Goal: Check status: Check status

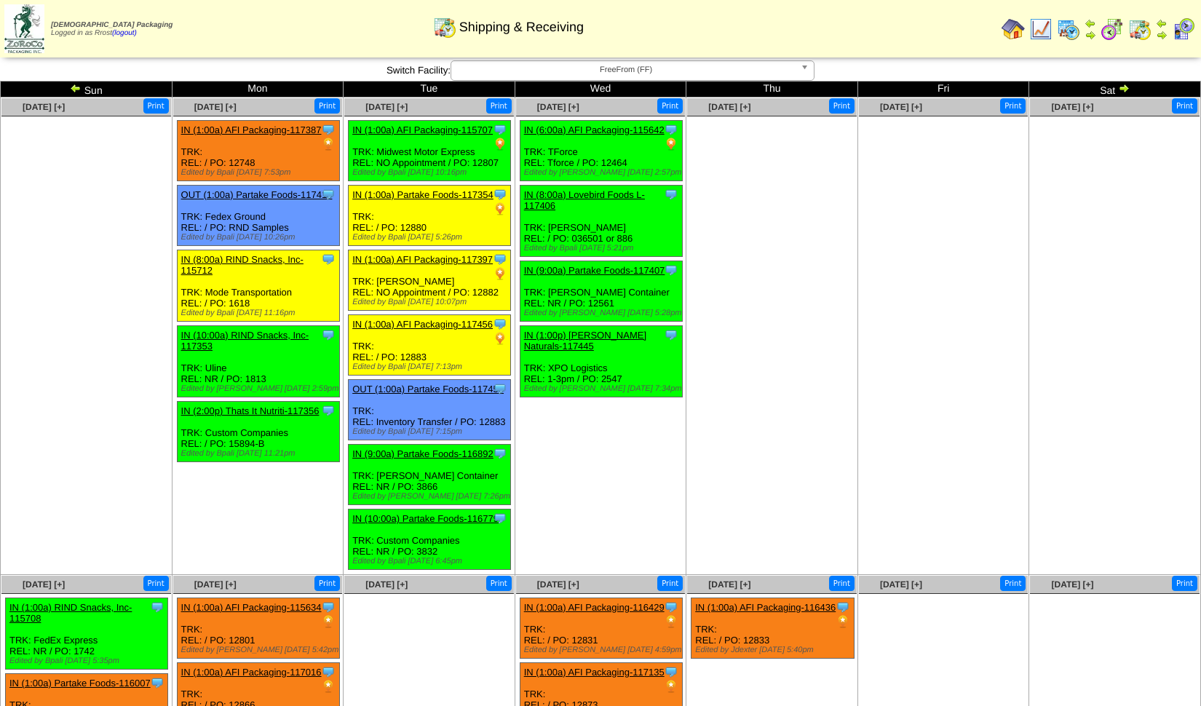
click at [863, 237] on ul at bounding box center [944, 225] width 170 height 218
click at [1072, 26] on img at bounding box center [1068, 28] width 23 height 23
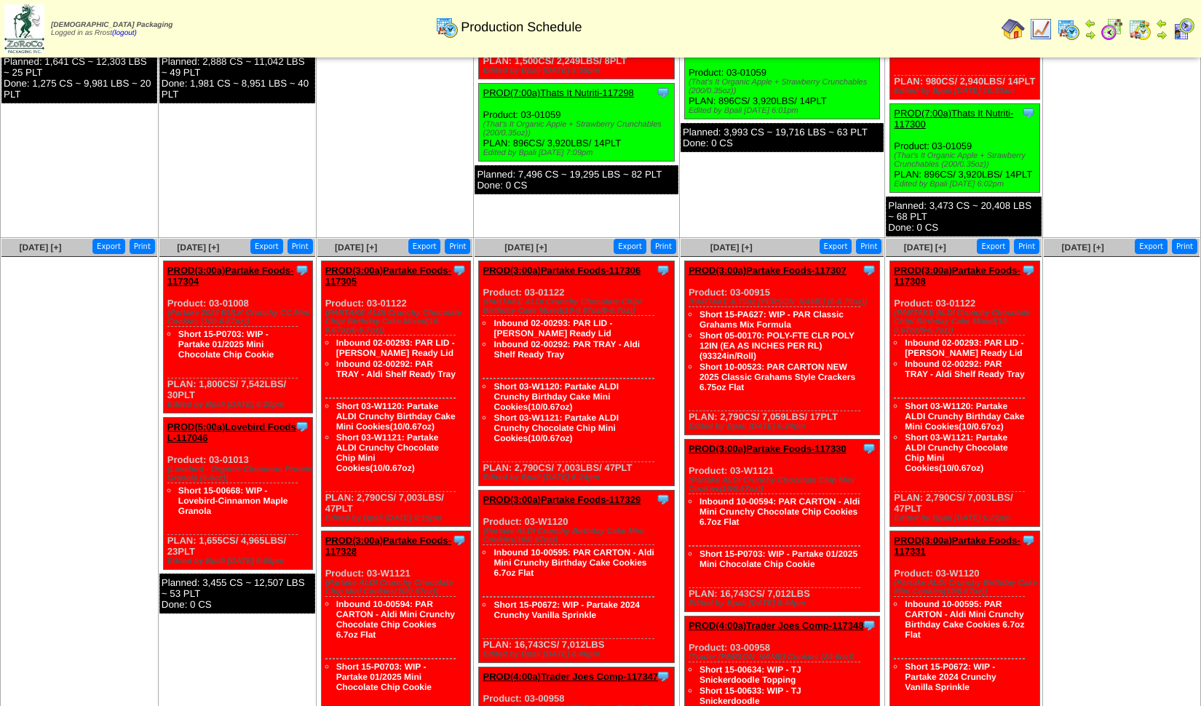
scroll to position [485, 0]
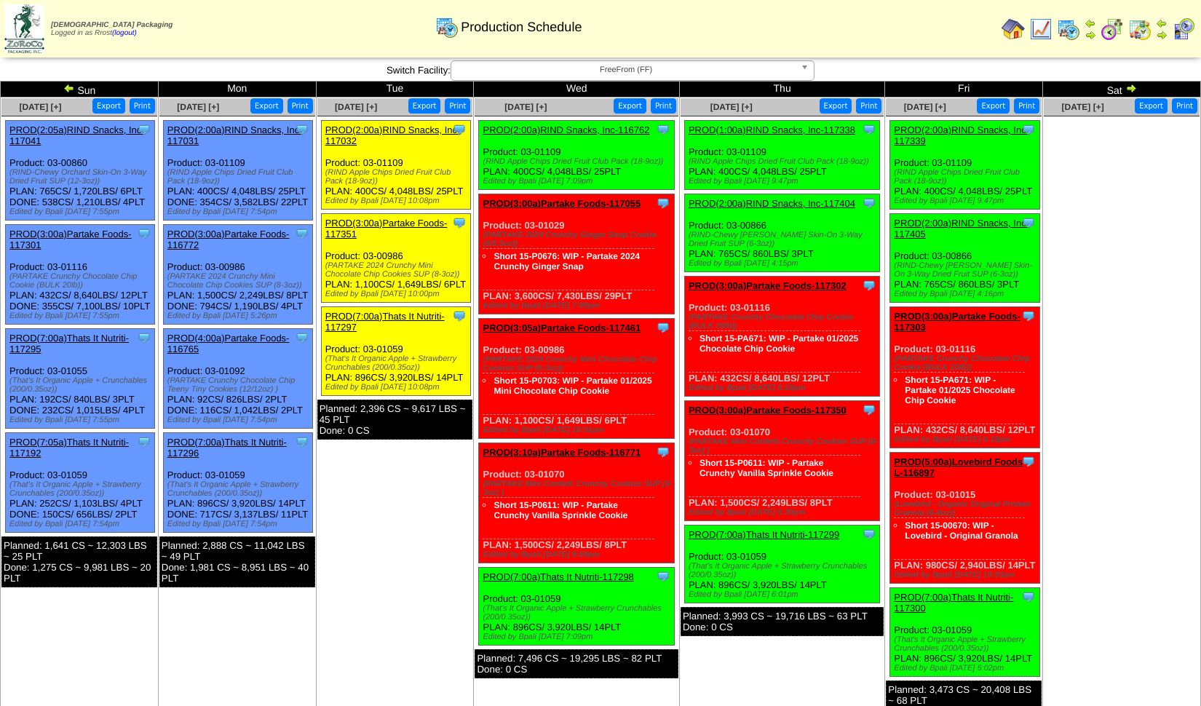
click at [1136, 26] on img at bounding box center [1139, 28] width 23 height 23
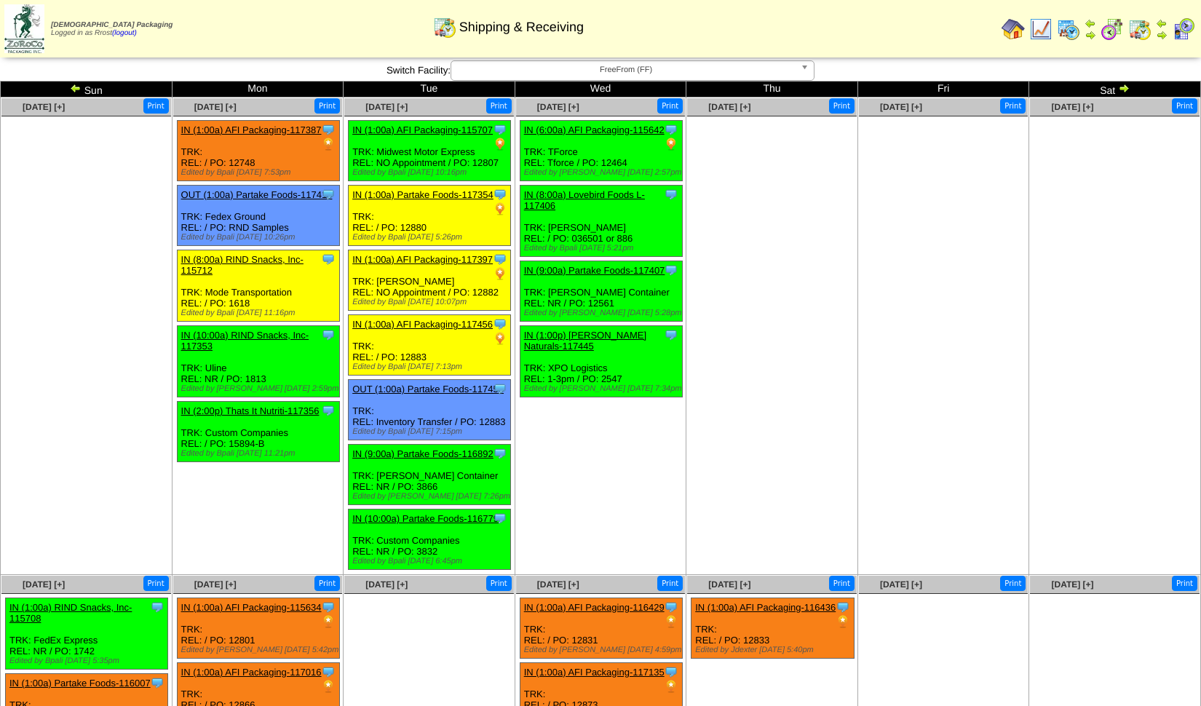
click at [71, 88] on img at bounding box center [76, 88] width 12 height 12
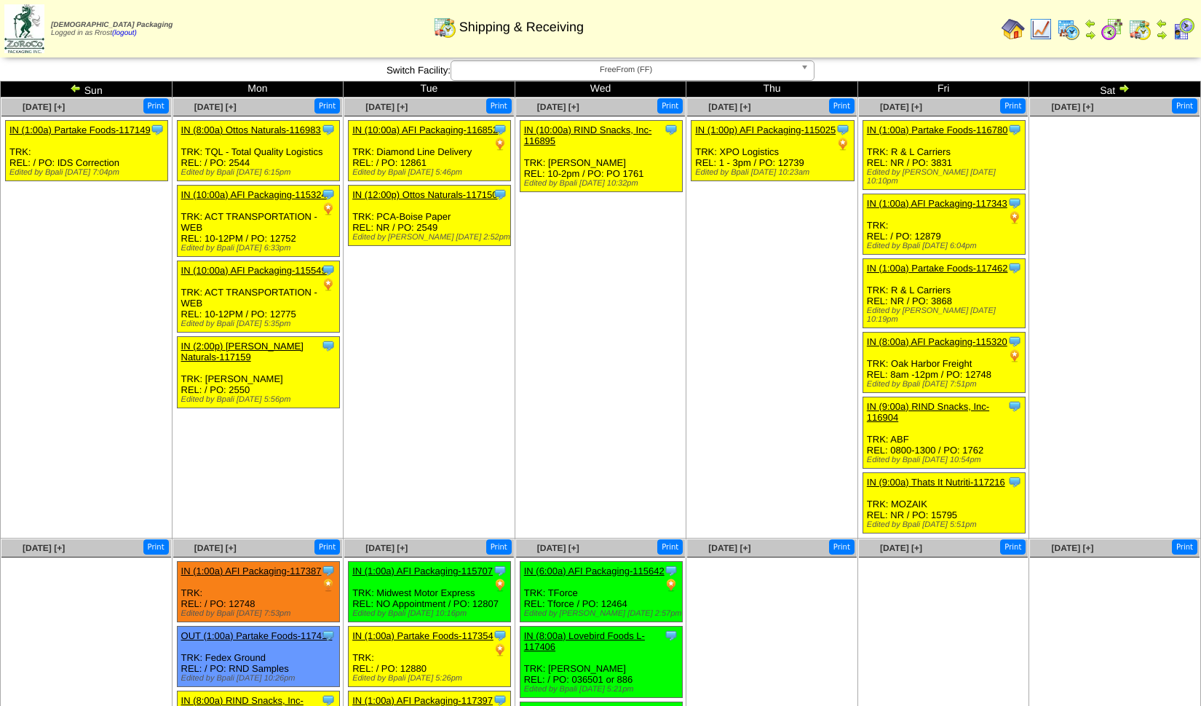
click at [395, 196] on link "IN (12:00p) Ottos Naturals-117150" at bounding box center [424, 194] width 145 height 11
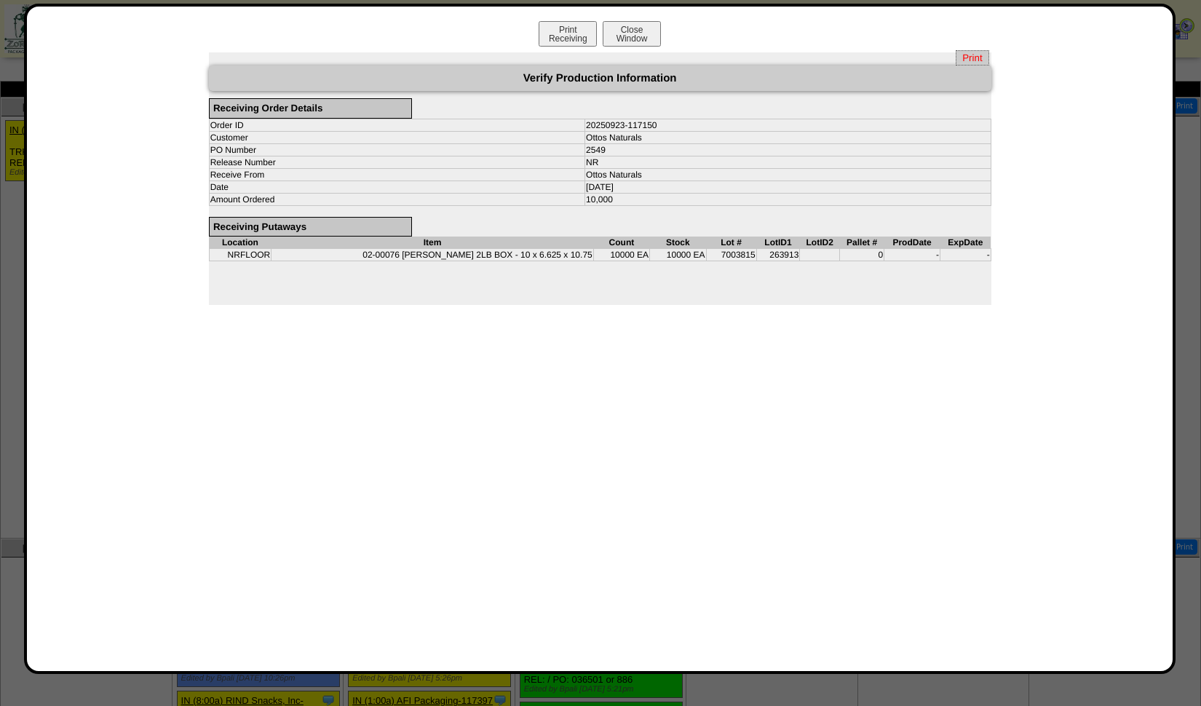
click at [976, 56] on span "Print" at bounding box center [972, 57] width 33 height 15
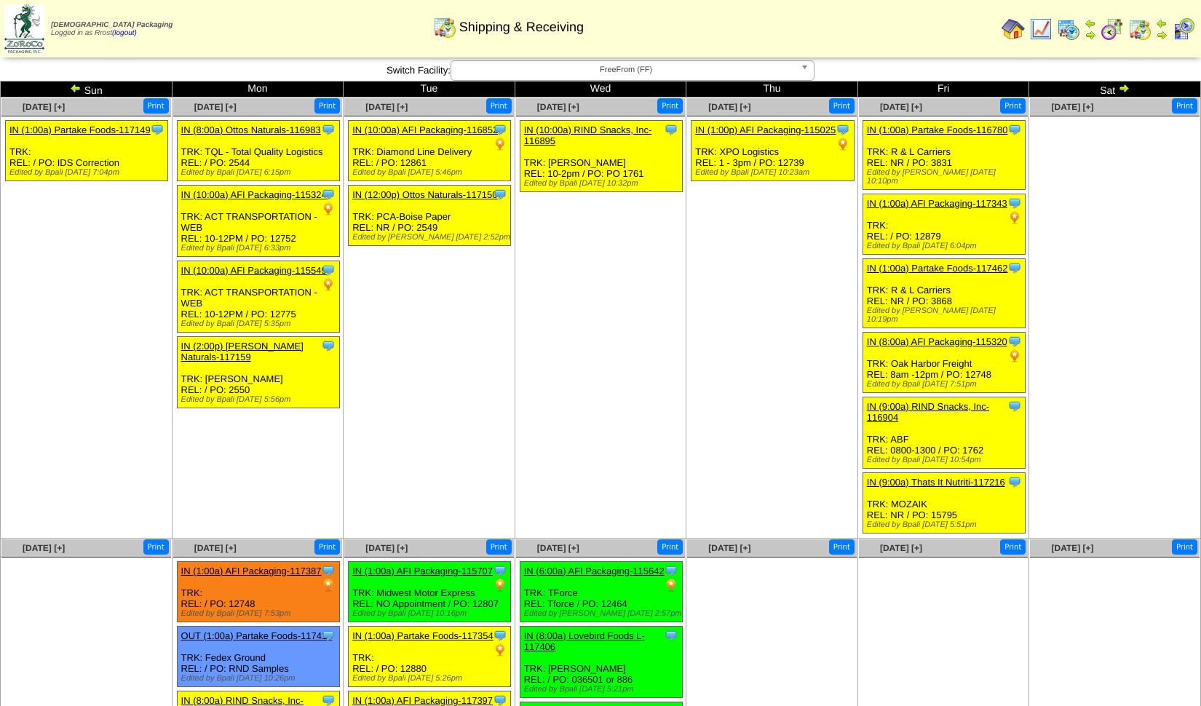
click at [1124, 88] on img at bounding box center [1124, 88] width 12 height 12
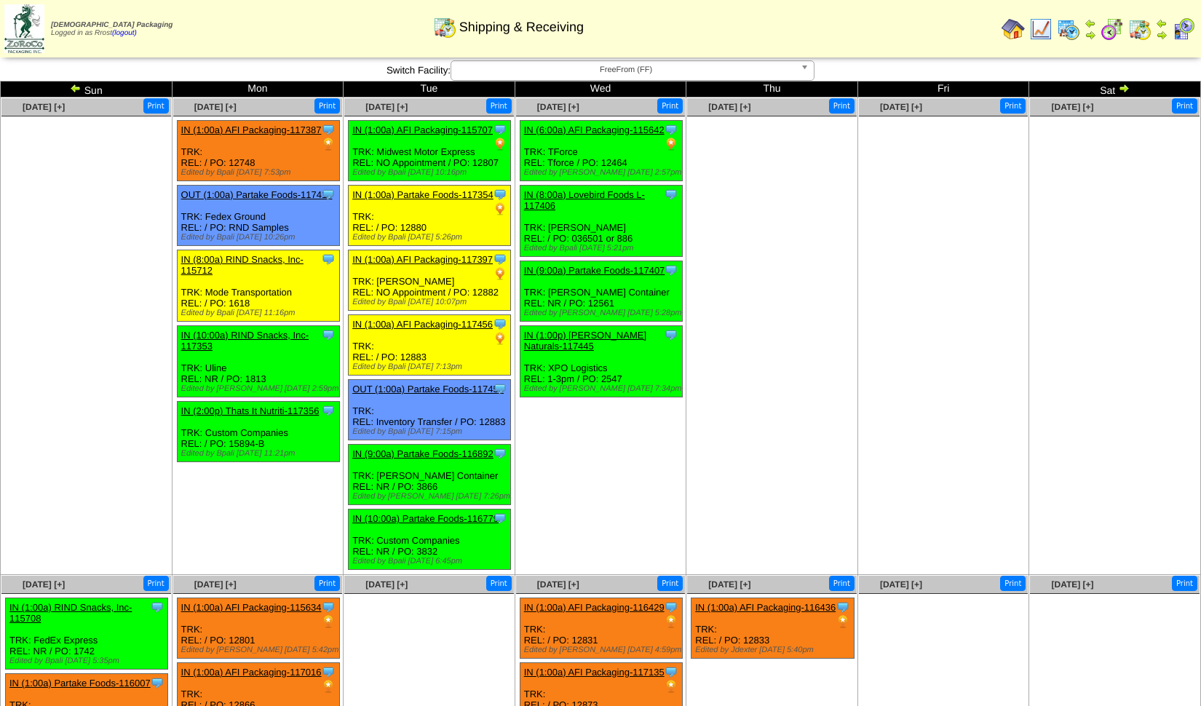
click at [1162, 29] on img at bounding box center [1162, 35] width 12 height 12
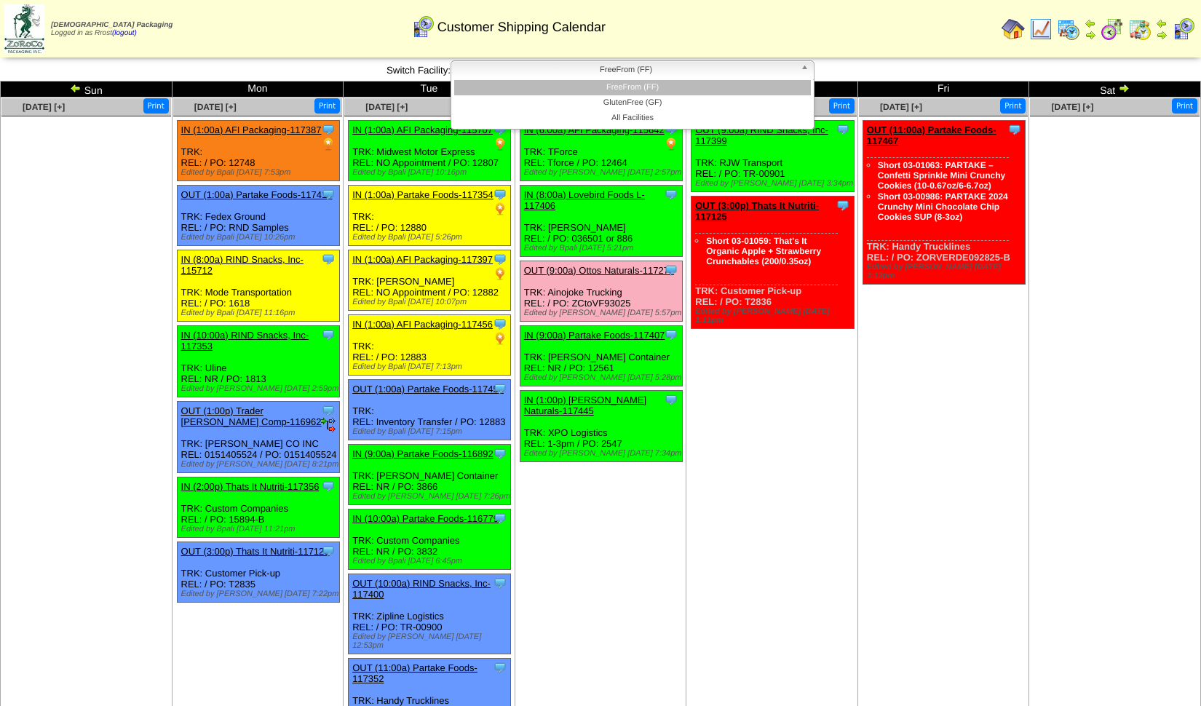
click at [697, 72] on span "FreeFrom (FF)" at bounding box center [626, 69] width 338 height 17
click at [661, 105] on li "GlutenFree (GF)" at bounding box center [632, 102] width 357 height 15
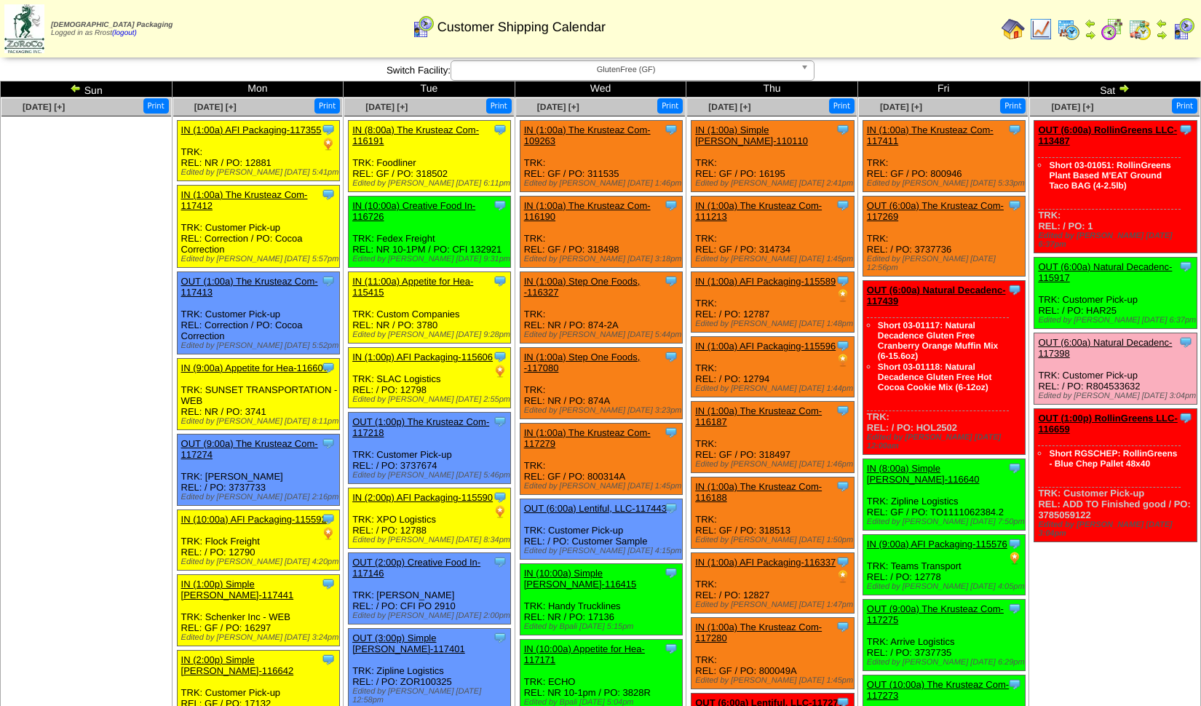
click at [1123, 84] on img at bounding box center [1124, 88] width 12 height 12
